Goal: Task Accomplishment & Management: Complete application form

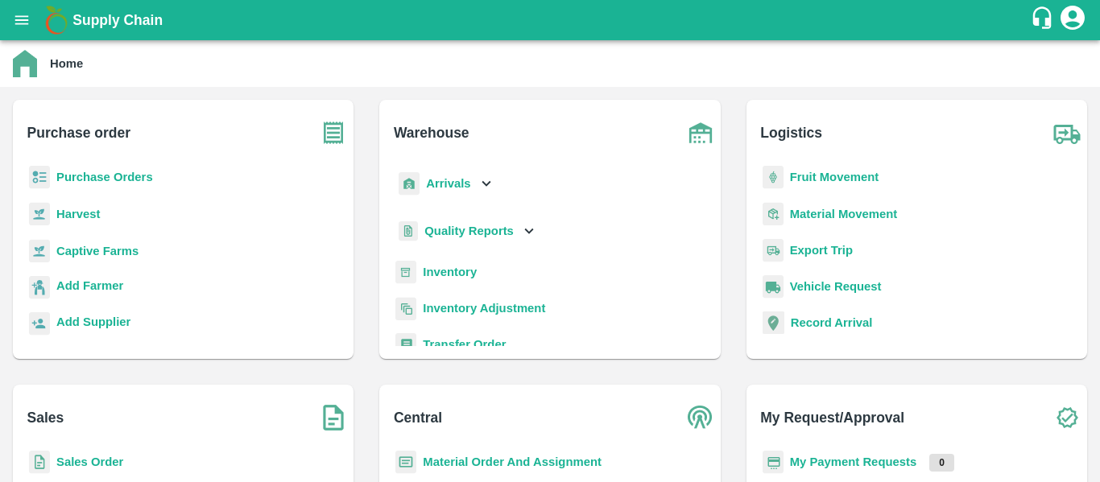
click at [113, 171] on b "Purchase Orders" at bounding box center [104, 177] width 97 height 13
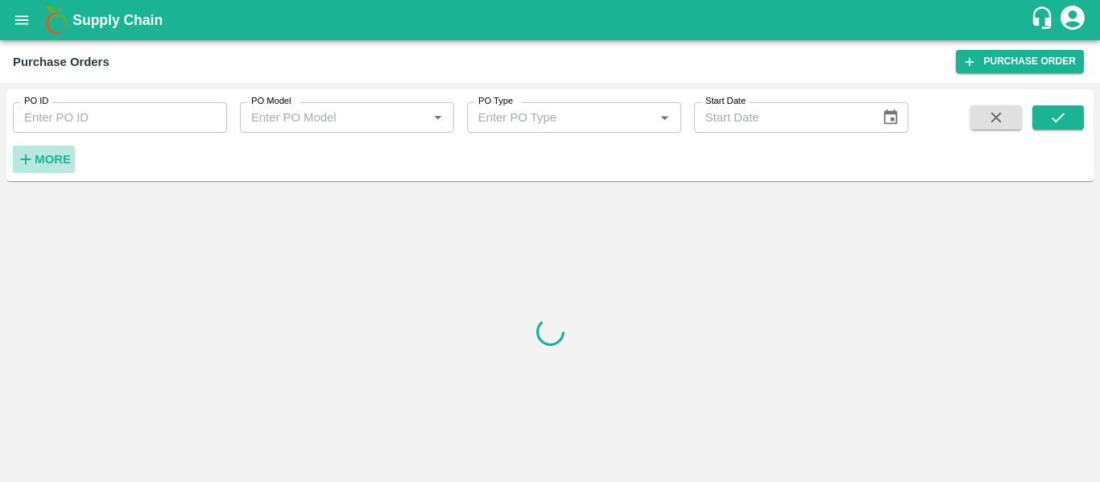
click at [52, 163] on strong "More" at bounding box center [53, 159] width 36 height 13
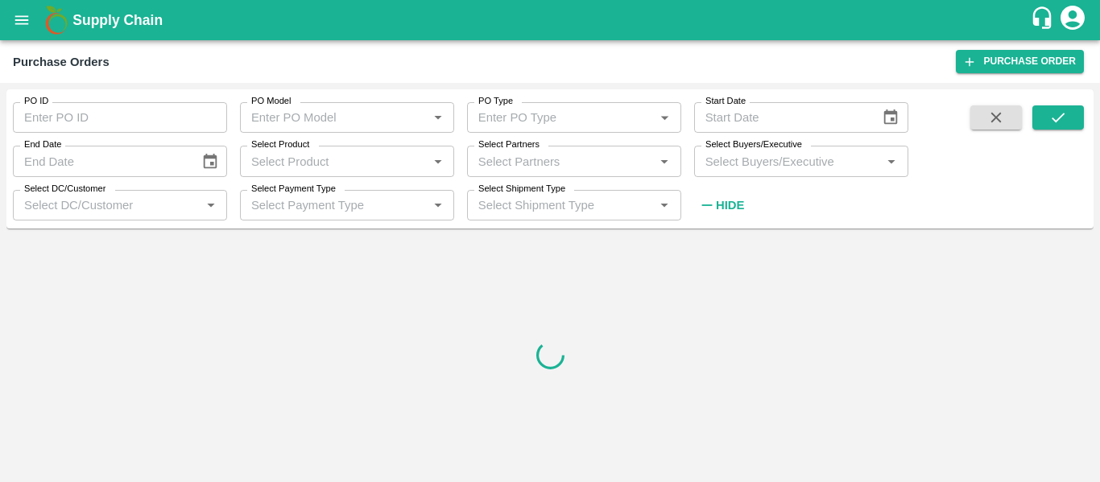
click at [508, 180] on div "Select Shipment Type Select Shipment Type   *" at bounding box center [567, 198] width 227 height 43
click at [506, 164] on input "Select Partners" at bounding box center [561, 161] width 178 height 21
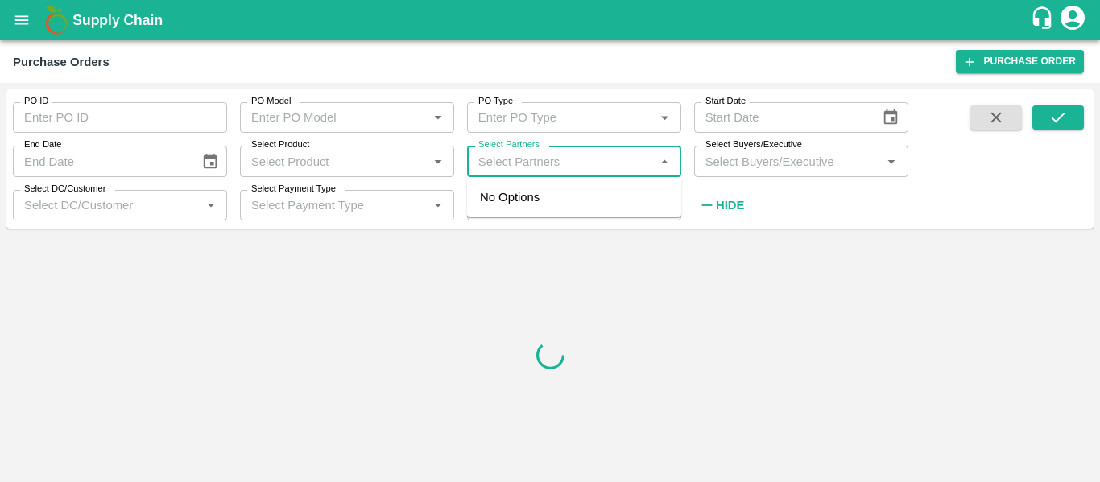
paste input "7517283911"
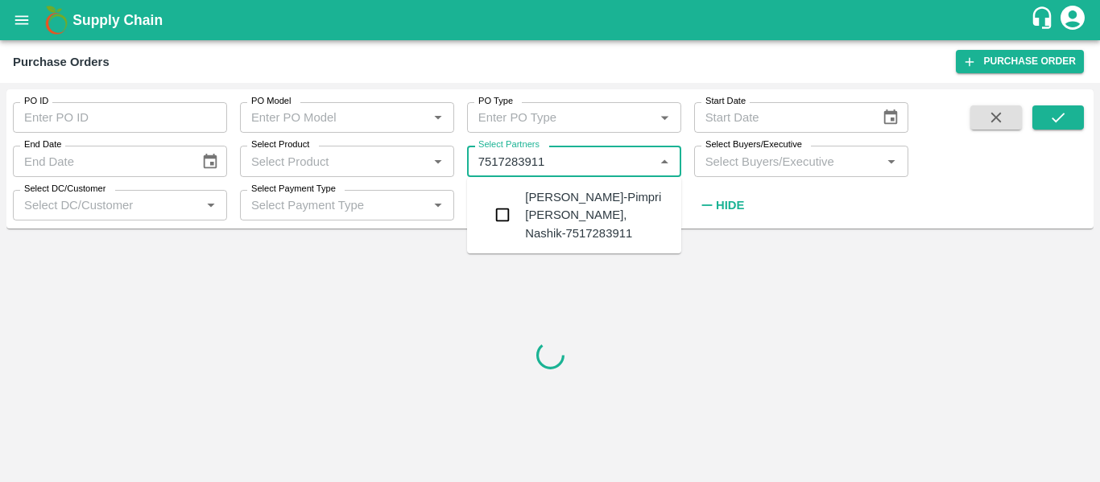
type input "7517283911"
click at [1072, 122] on button "submit" at bounding box center [1058, 117] width 52 height 24
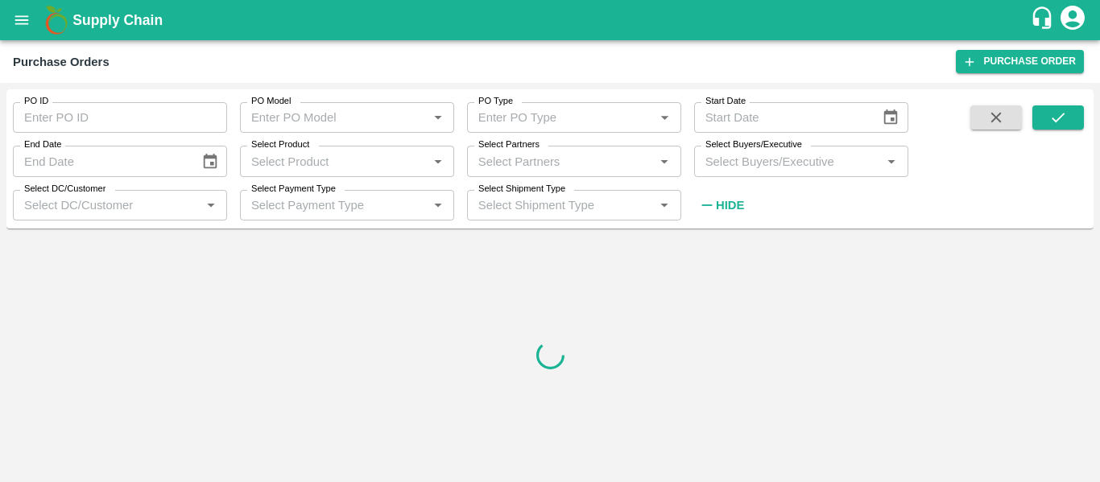
click at [551, 167] on input "Select Partners" at bounding box center [561, 161] width 178 height 21
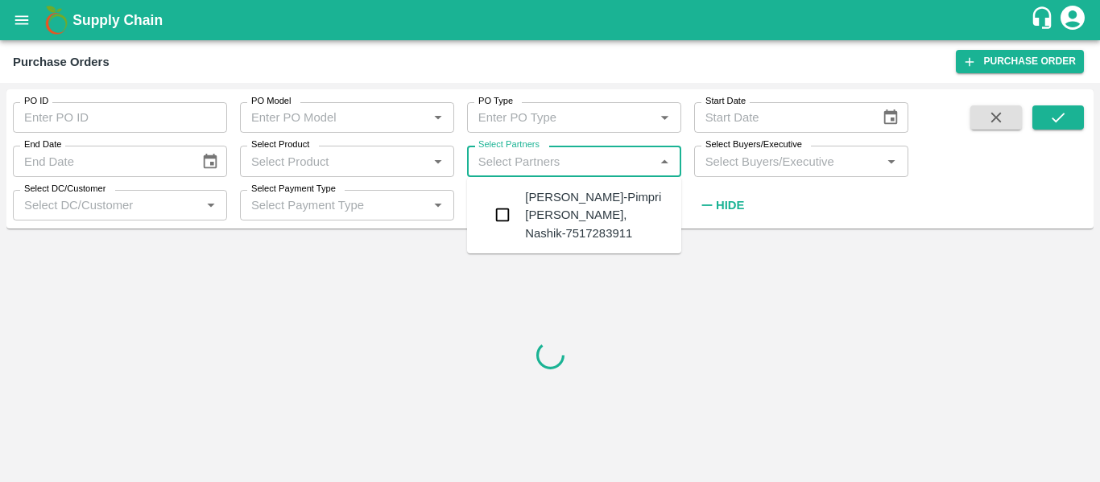
paste input "7517283911"
type input "7517283911"
click at [548, 203] on div "[PERSON_NAME]-Pimpri [PERSON_NAME], Nashik-7517283911" at bounding box center [596, 215] width 143 height 54
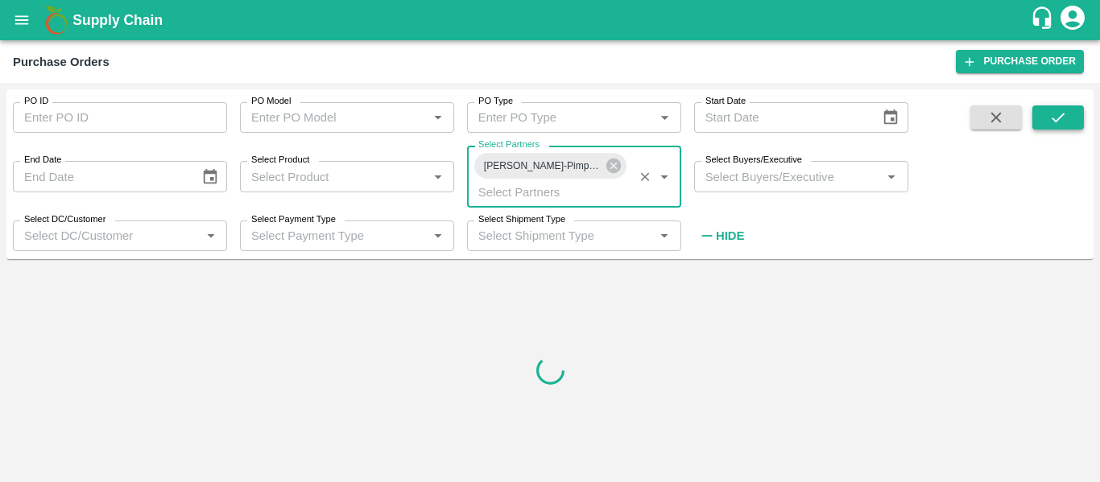
click at [1067, 115] on icon "submit" at bounding box center [1058, 118] width 18 height 18
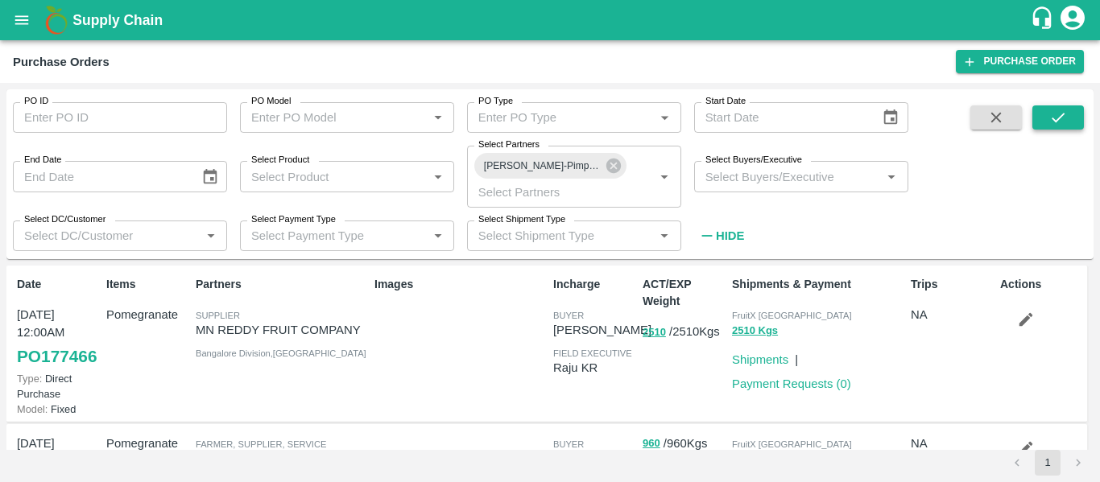
click at [1057, 118] on icon "submit" at bounding box center [1058, 118] width 18 height 18
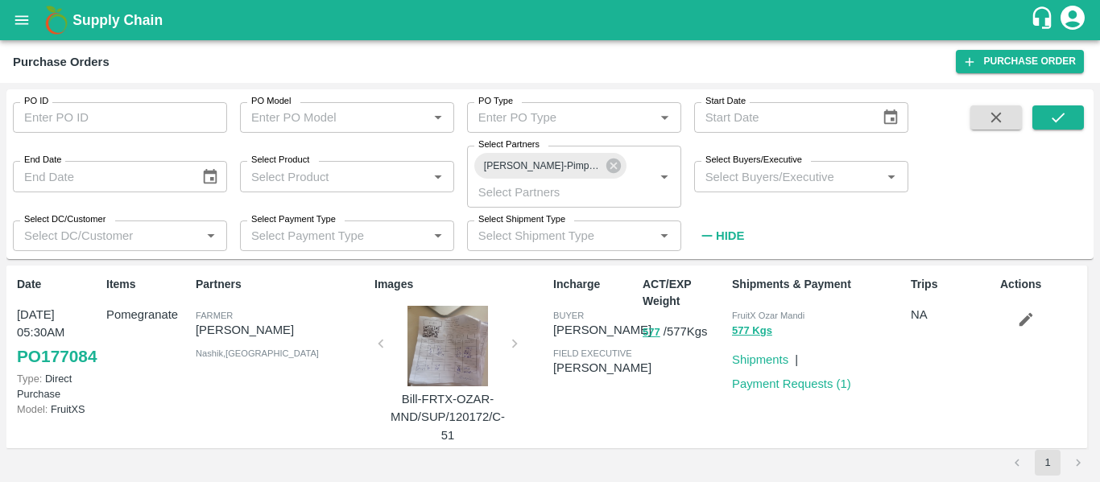
click at [825, 393] on p "Payment Requests ( 1 )" at bounding box center [791, 384] width 119 height 18
click at [800, 386] on link "Payment Requests ( 1 )" at bounding box center [791, 384] width 119 height 13
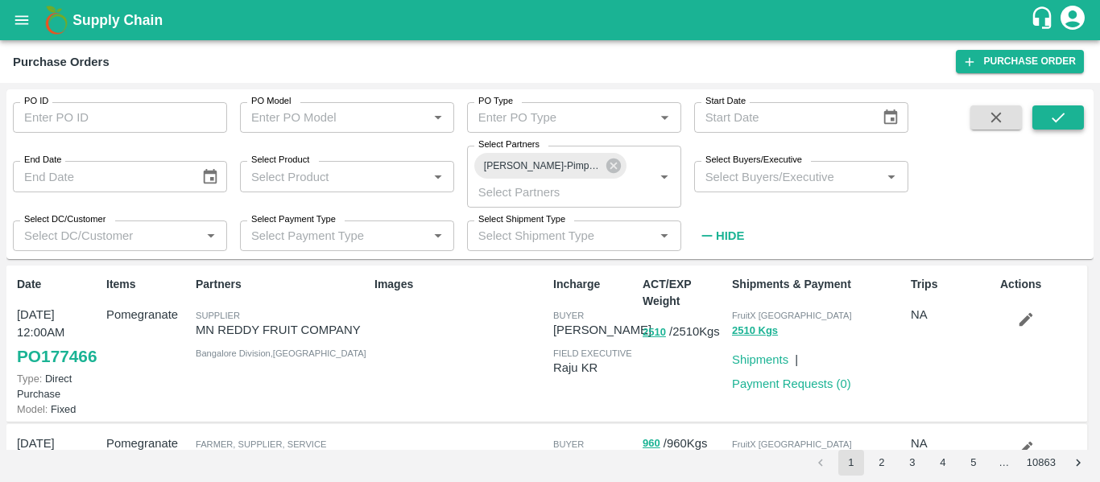
click at [1060, 113] on icon "submit" at bounding box center [1058, 118] width 18 height 18
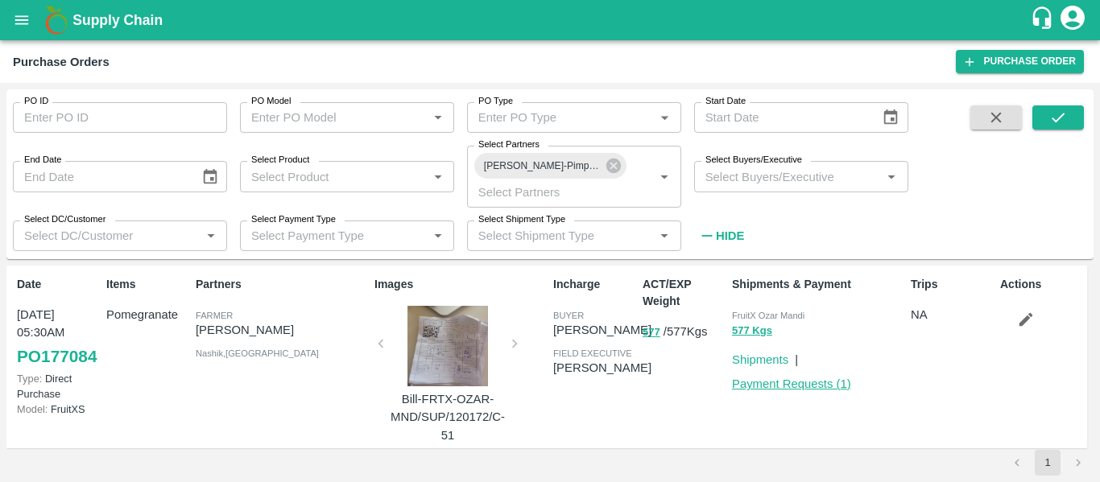
click at [799, 383] on link "Payment Requests ( 1 )" at bounding box center [791, 384] width 119 height 13
